Goal: Task Accomplishment & Management: Use online tool/utility

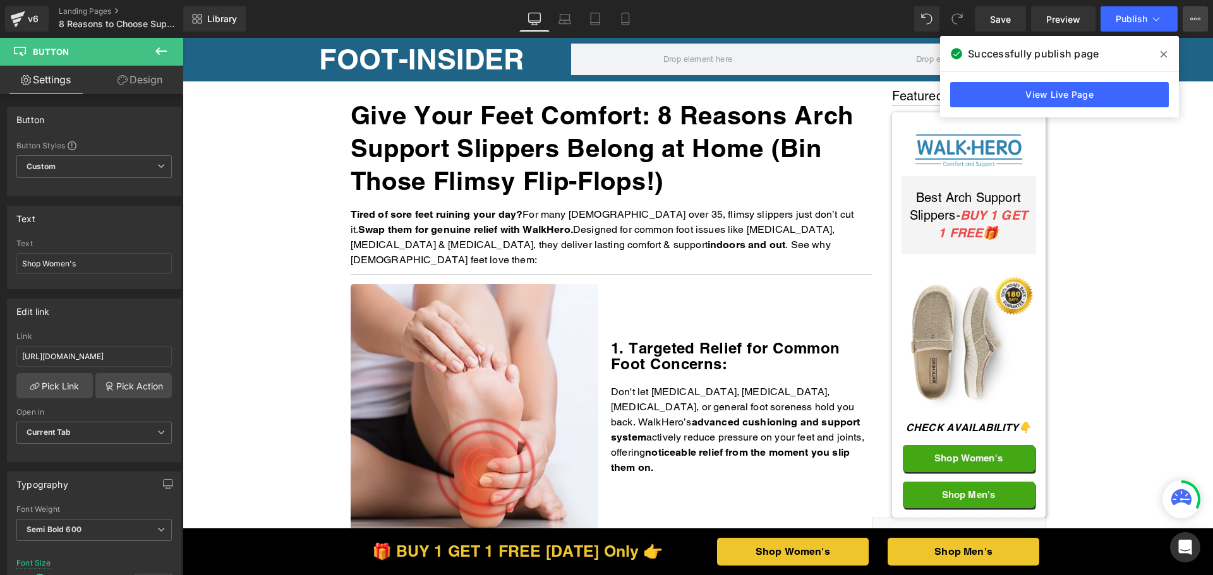
click at [1197, 27] on button "View Live Page View with current Template Save Template to Library Schedule Pub…" at bounding box center [1194, 18] width 25 height 25
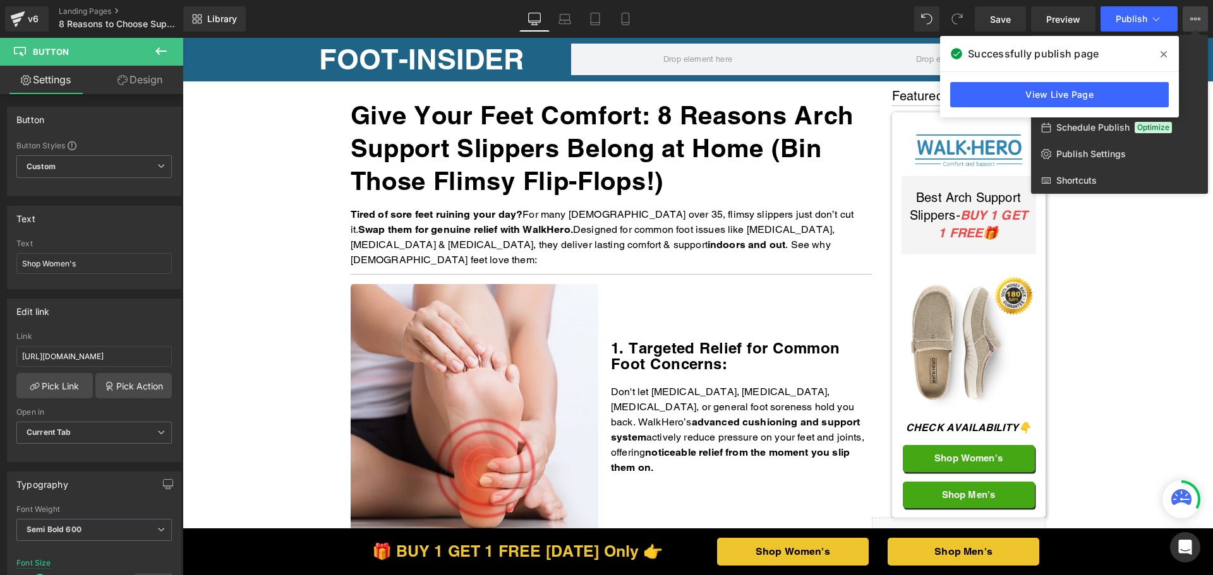
click at [0, 0] on icon at bounding box center [0, 0] width 0 height 0
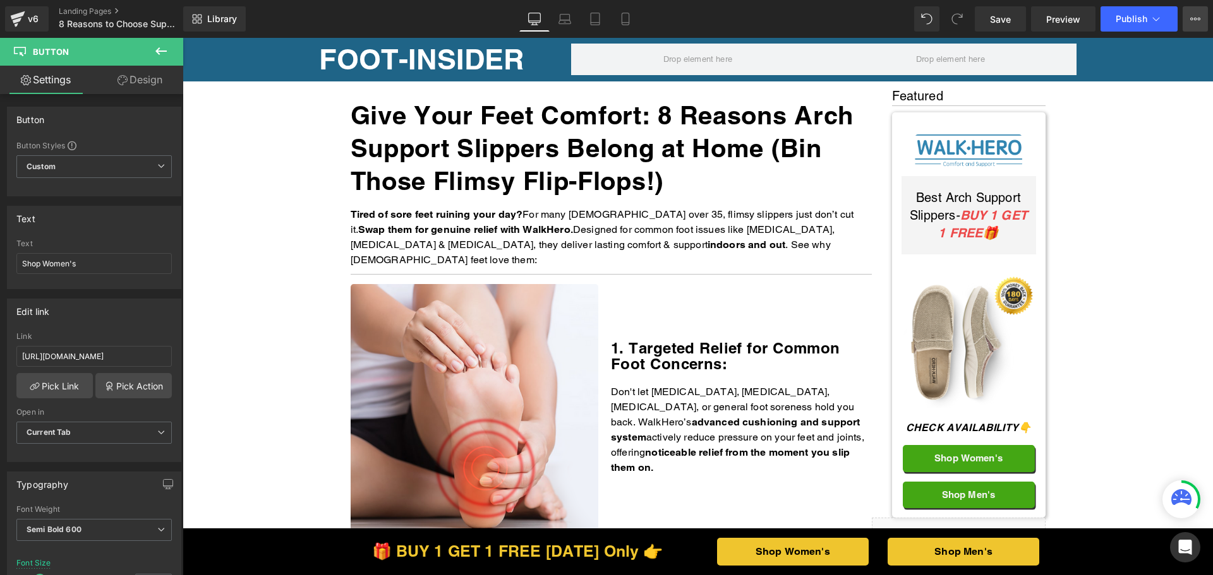
click at [1194, 29] on button "View Live Page View with current Template Save Template to Library Schedule Pub…" at bounding box center [1194, 18] width 25 height 25
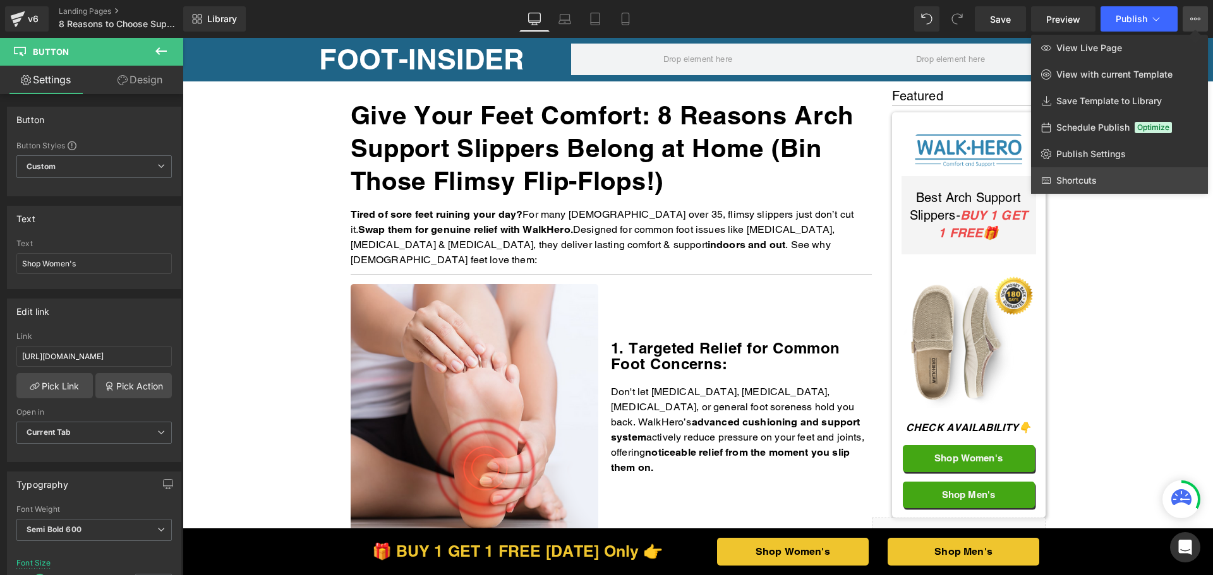
click at [1070, 180] on span "Shortcuts" at bounding box center [1076, 180] width 40 height 11
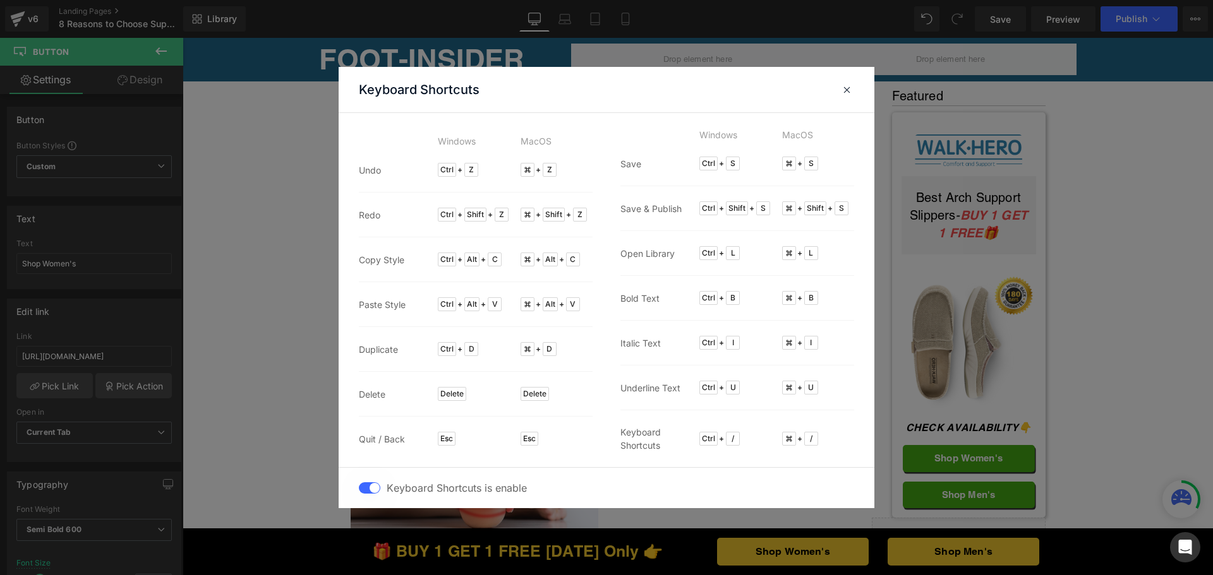
click at [0, 0] on header "Keyboard Shortcuts" at bounding box center [0, 0] width 0 height 0
click at [0, 0] on span at bounding box center [0, 0] width 0 height 0
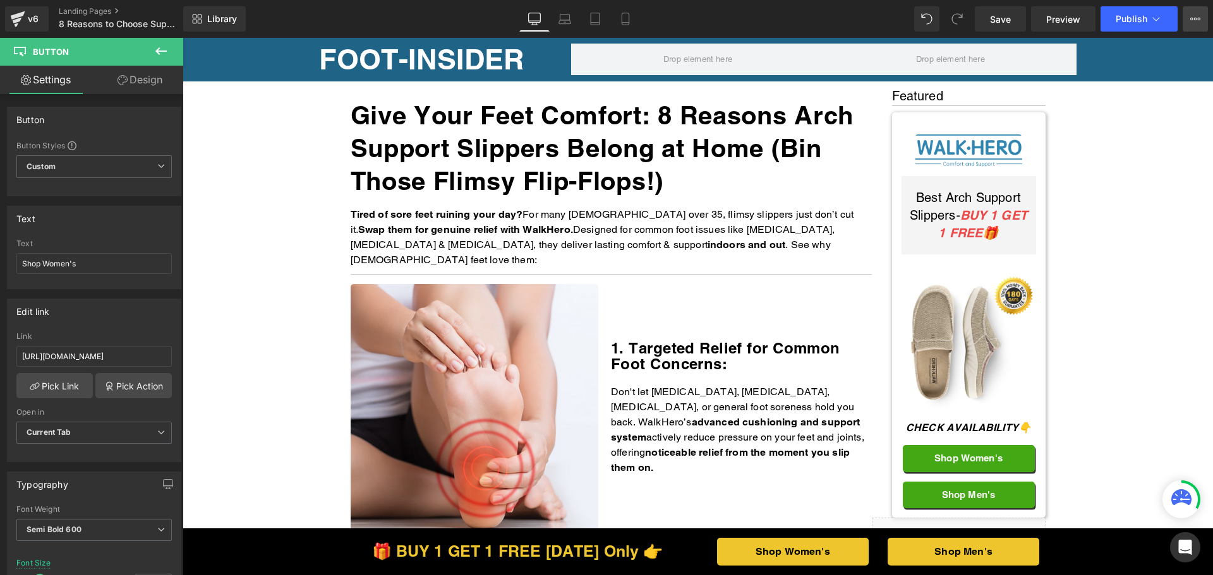
click at [1191, 23] on icon at bounding box center [1195, 19] width 10 height 10
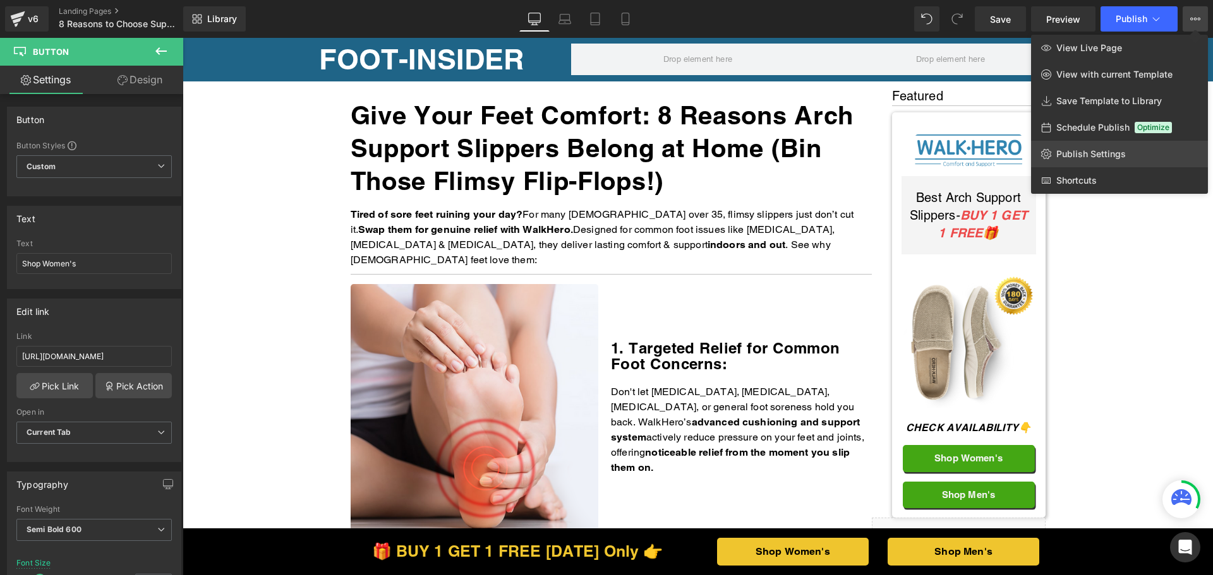
click at [1126, 148] on link "Publish Settings" at bounding box center [1119, 154] width 177 height 27
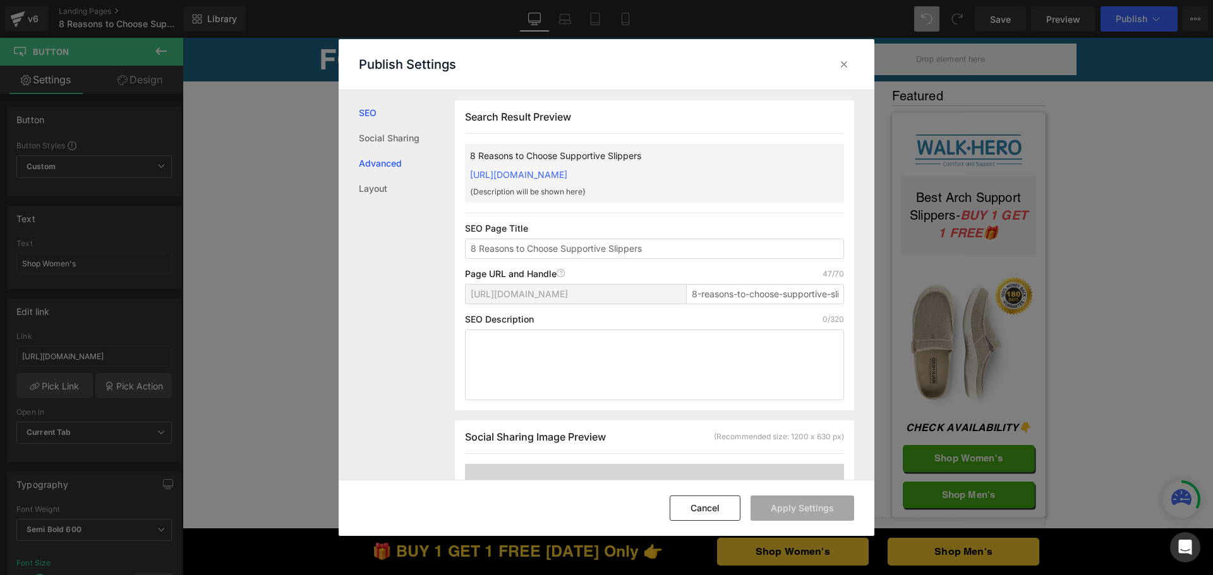
click at [0, 0] on link "Advanced" at bounding box center [0, 0] width 0 height 0
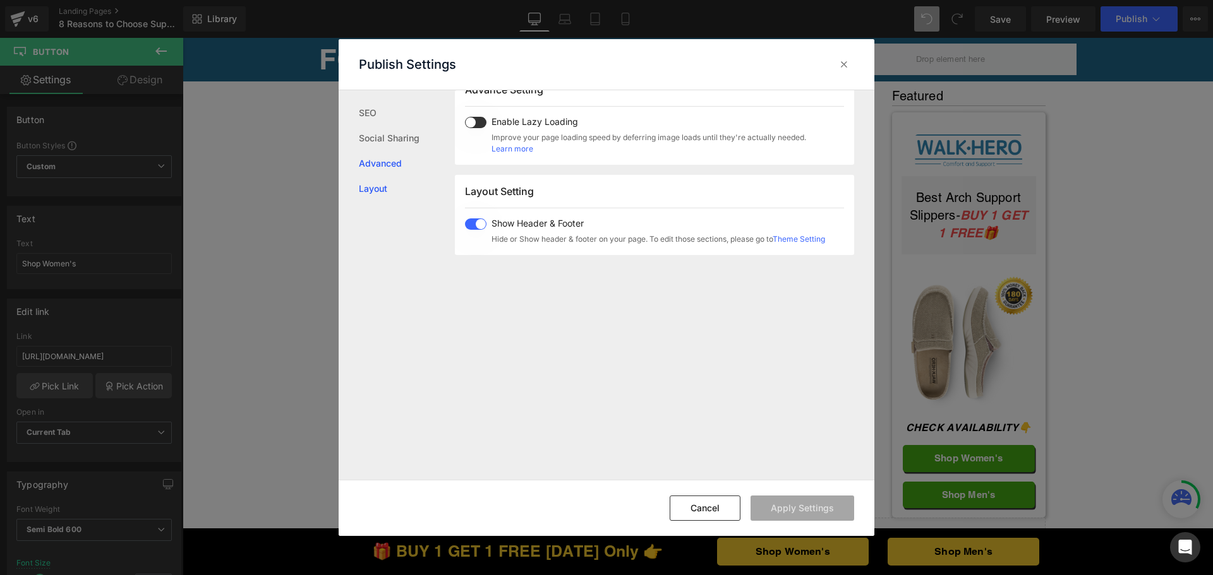
click at [0, 0] on link "Layout" at bounding box center [0, 0] width 0 height 0
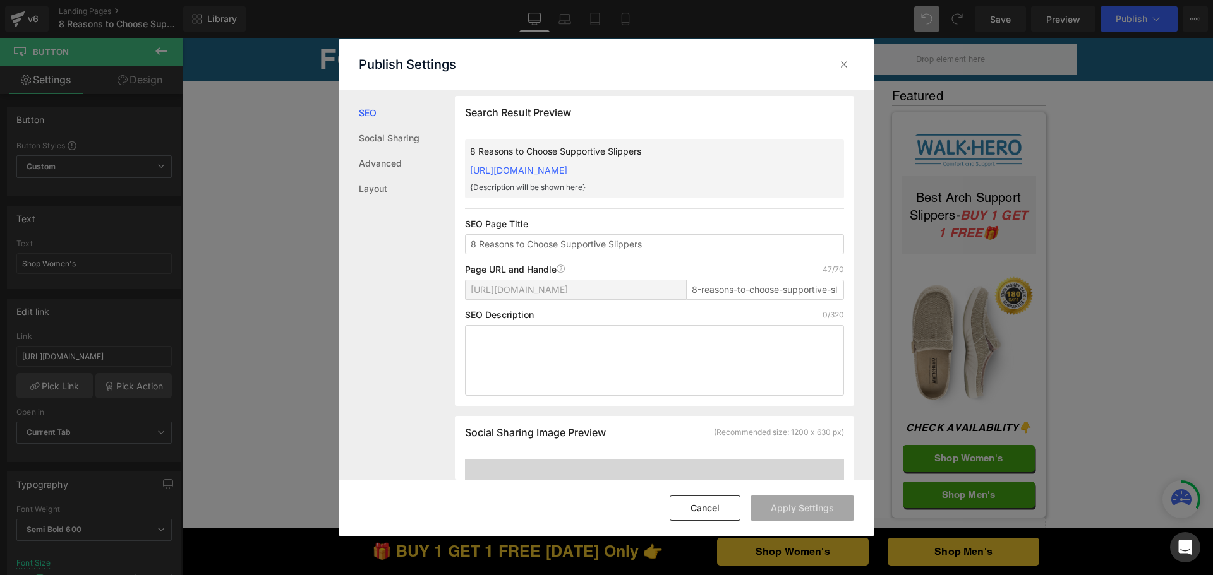
scroll to position [1, 0]
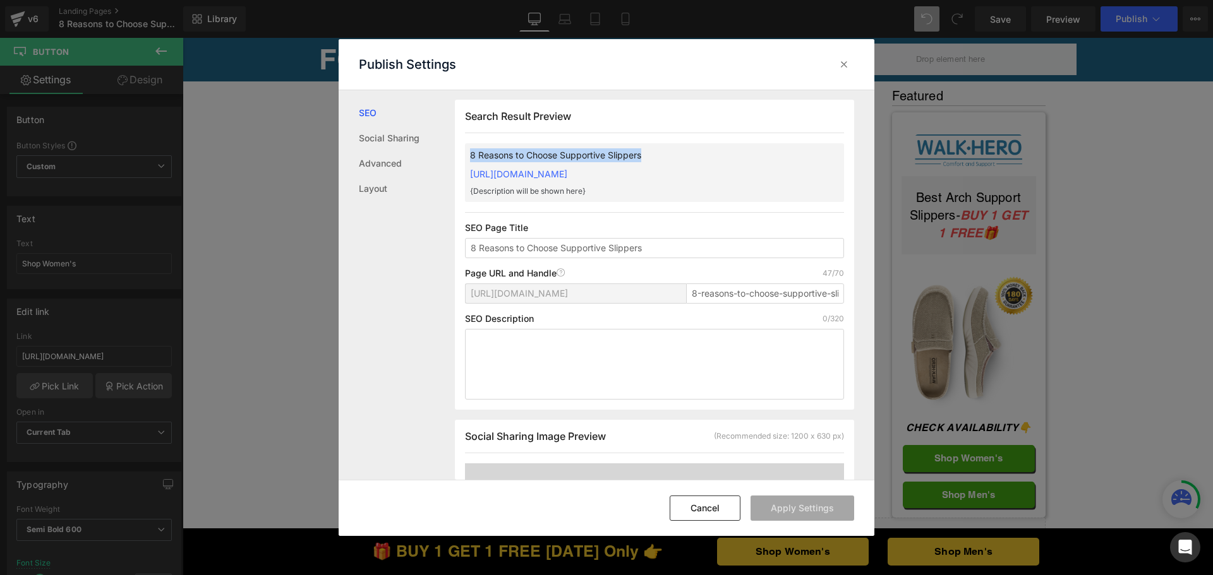
drag, startPoint x: 659, startPoint y: 155, endPoint x: 469, endPoint y: 155, distance: 189.5
click at [0, 0] on div "8 Reasons to Choose Supportive Slippers [URL][DOMAIN_NAME] {Description will be…" at bounding box center [0, 0] width 0 height 0
copy p "8 Reasons to Choose Supportive Slippers"
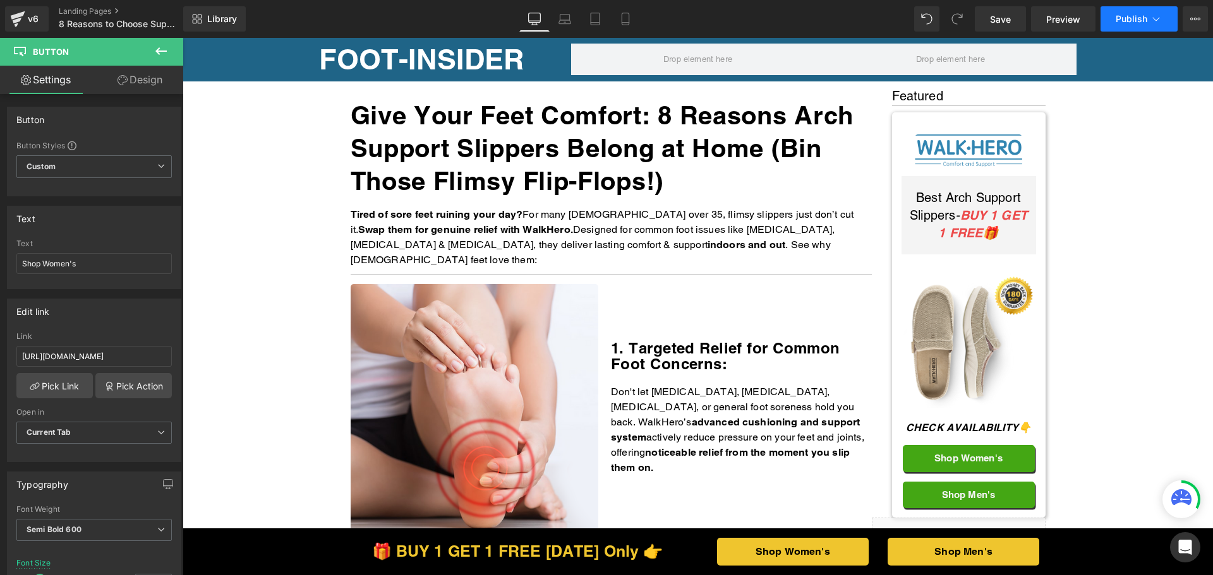
click at [1148, 19] on button "Publish" at bounding box center [1138, 18] width 77 height 25
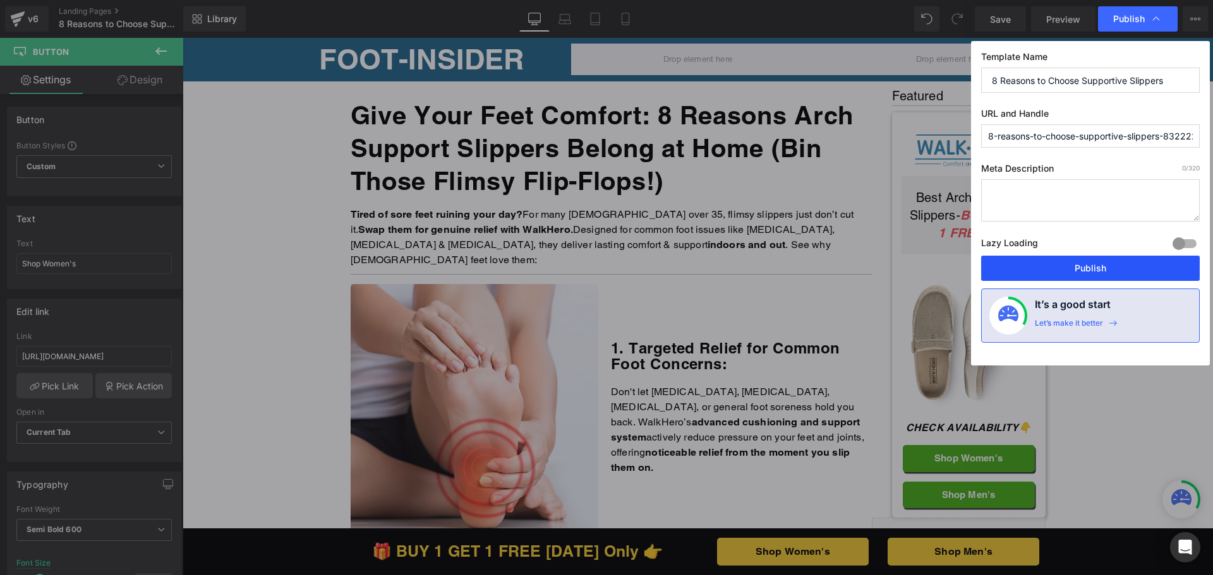
click at [1071, 272] on button "Publish" at bounding box center [1090, 268] width 219 height 25
